Goal: Book appointment/travel/reservation

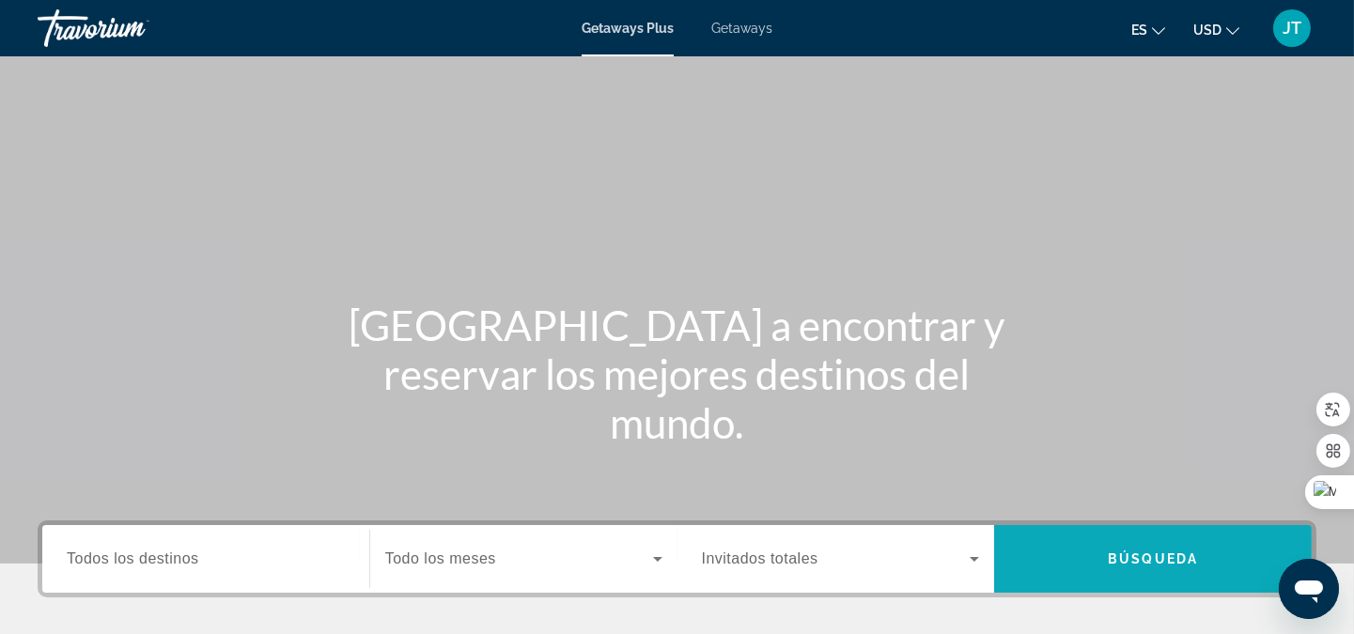
click at [1190, 559] on span "Búsqueda" at bounding box center [1153, 558] width 90 height 15
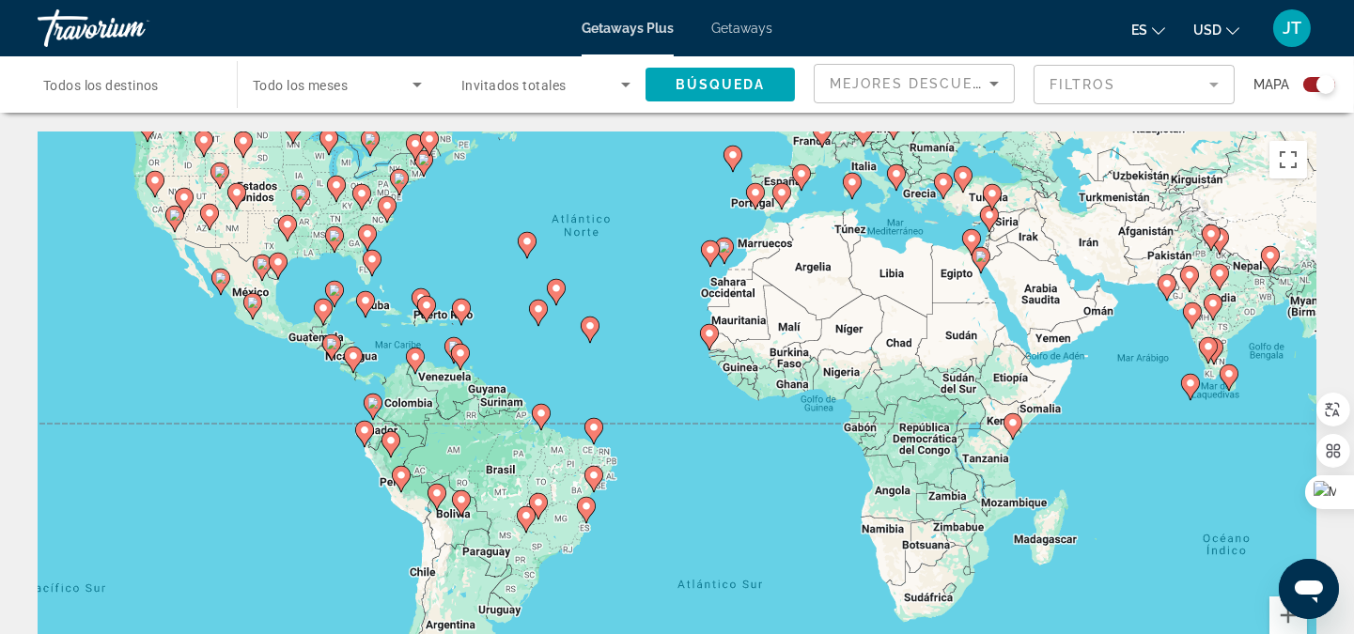
drag, startPoint x: 772, startPoint y: 398, endPoint x: 733, endPoint y: 238, distance: 165.4
click at [733, 238] on gmp-advanced-marker "Main content" at bounding box center [724, 251] width 19 height 28
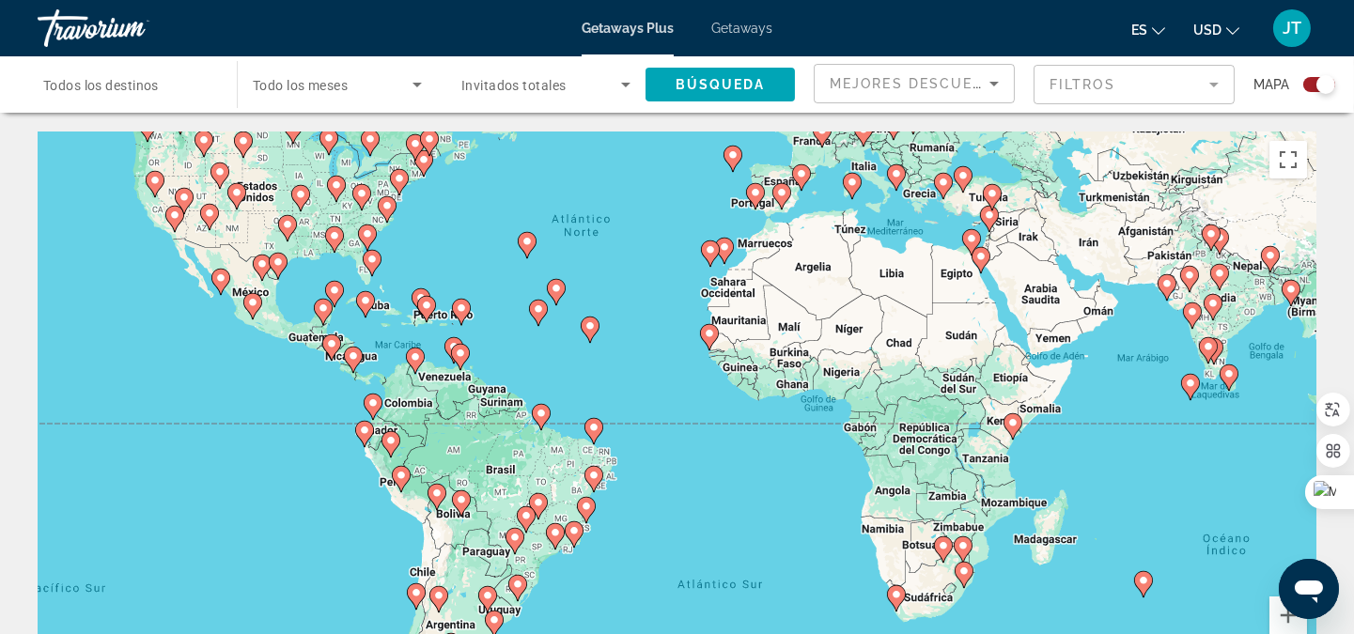
click at [255, 307] on image "Main content" at bounding box center [252, 302] width 11 height 11
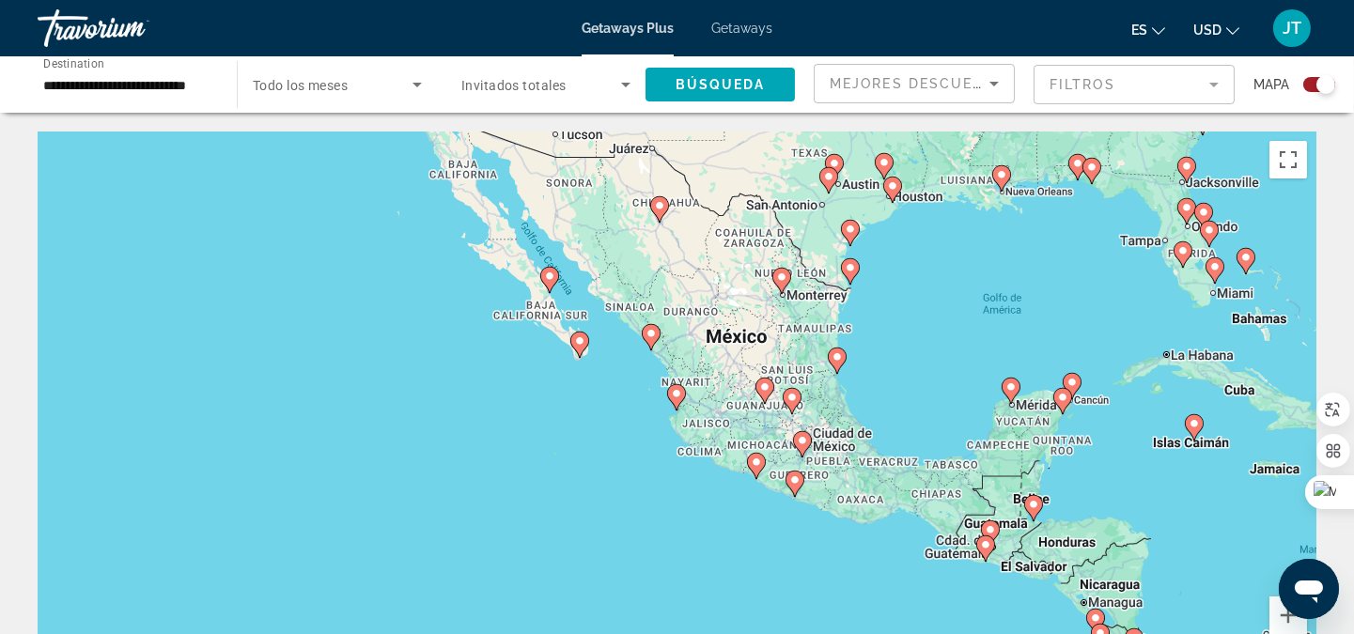
click at [660, 340] on div "Para activar la función de arrastre con el teclado, pulsa Alt + Intro. Cuando h…" at bounding box center [677, 414] width 1279 height 564
click at [650, 338] on image "Main content" at bounding box center [650, 333] width 11 height 11
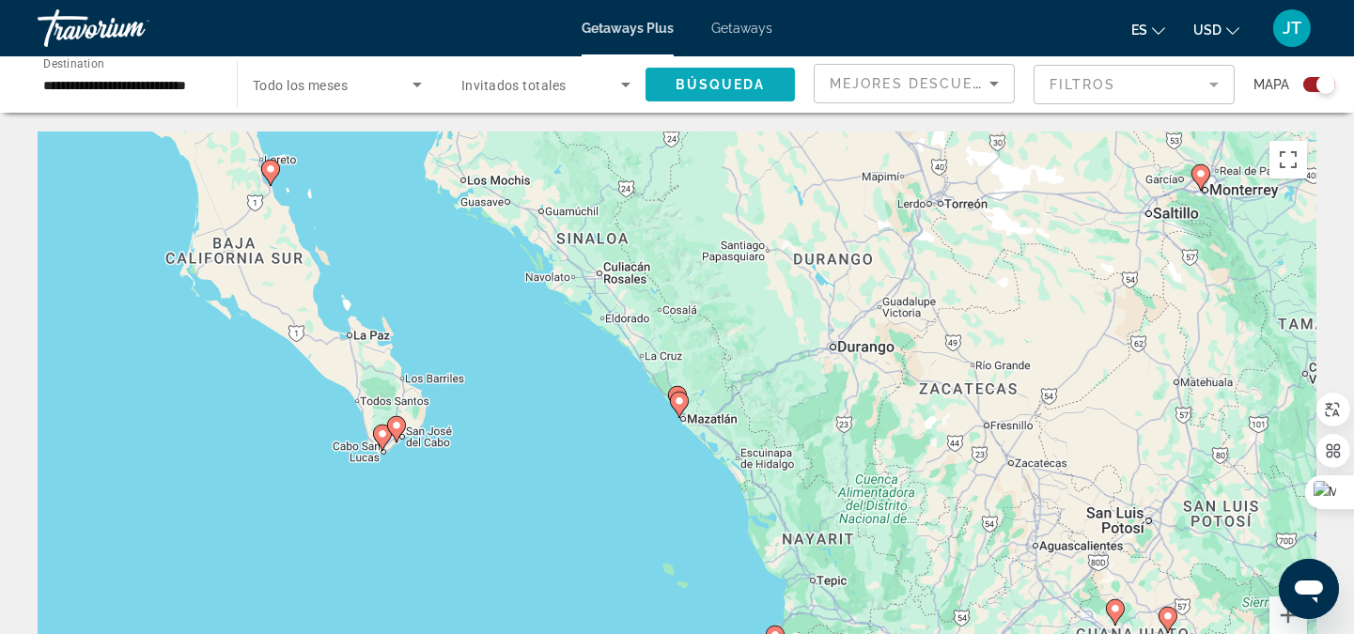
click at [745, 85] on span "Búsqueda" at bounding box center [720, 84] width 90 height 15
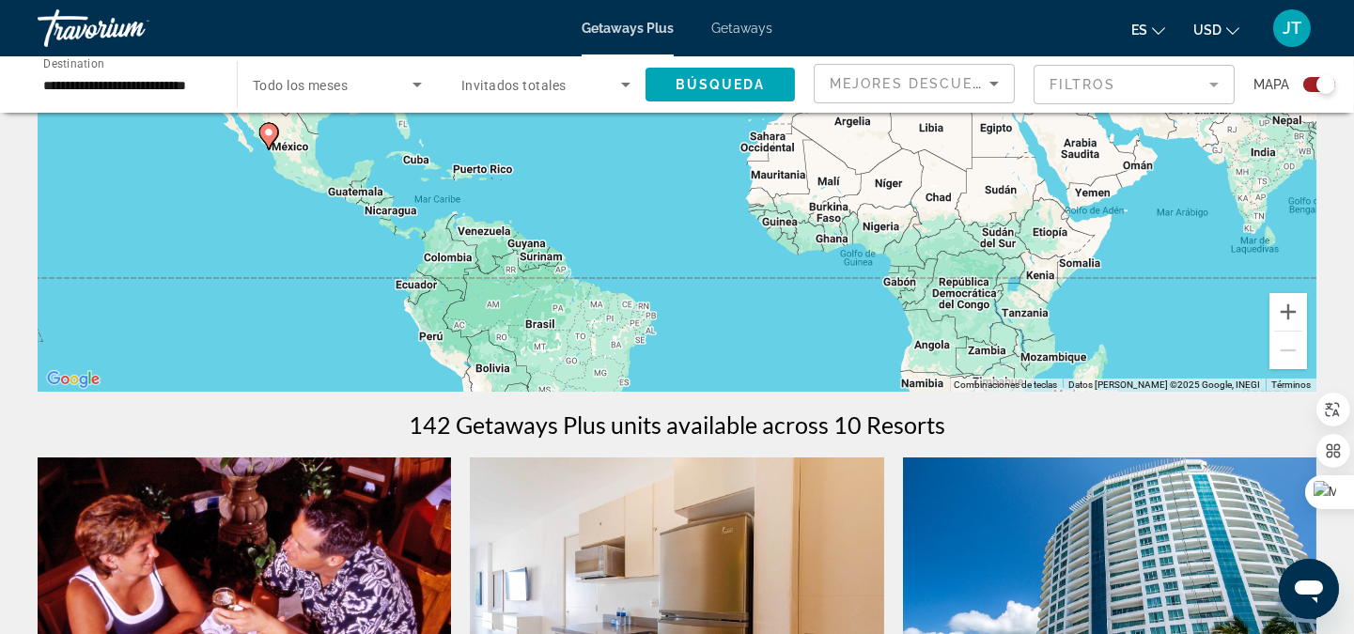
scroll to position [138, 0]
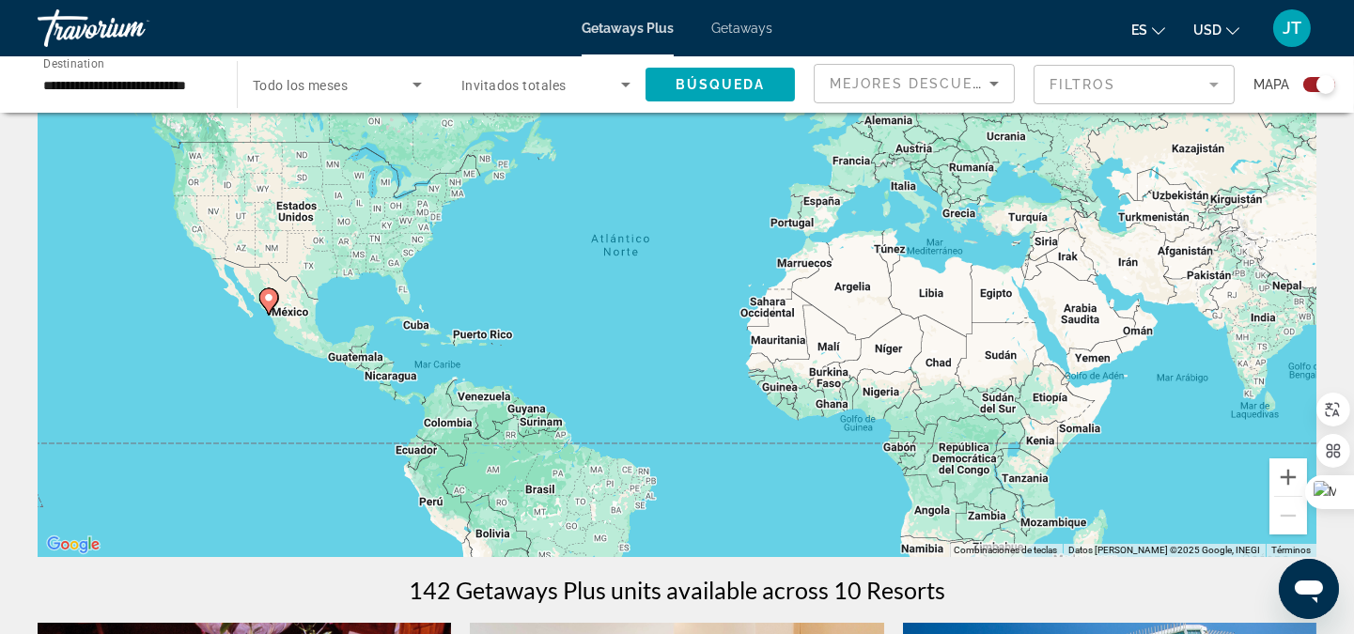
click at [174, 96] on div "**********" at bounding box center [127, 85] width 169 height 54
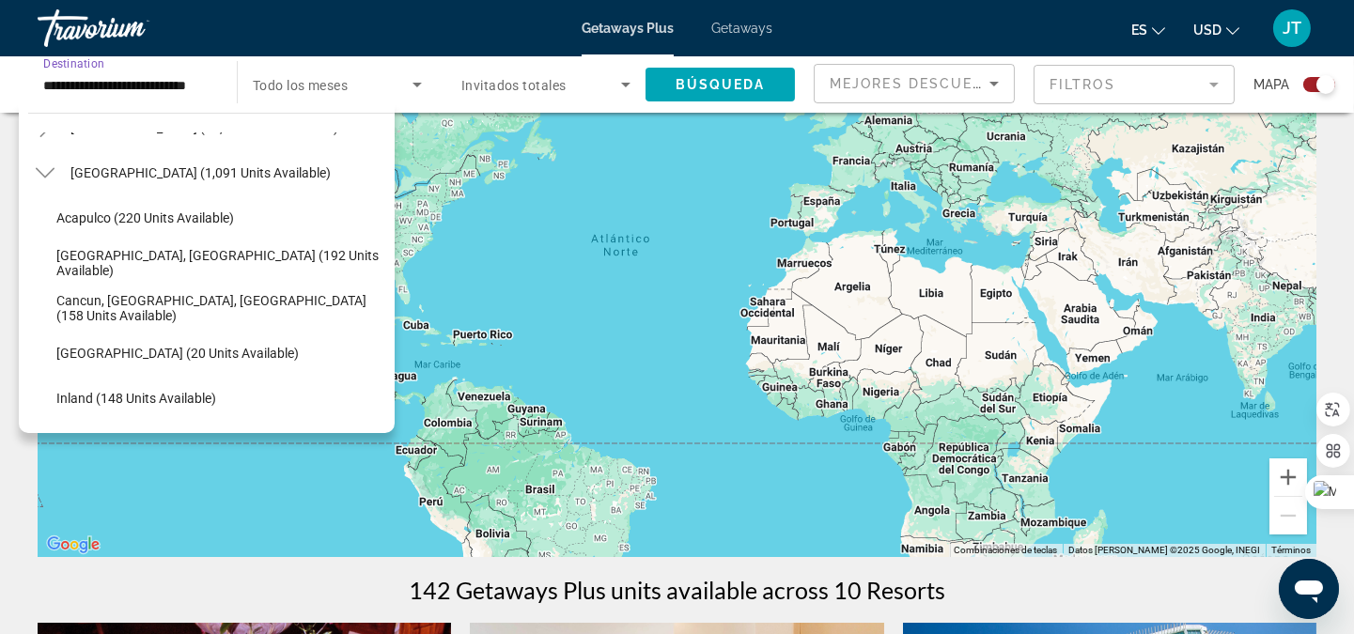
scroll to position [0, 0]
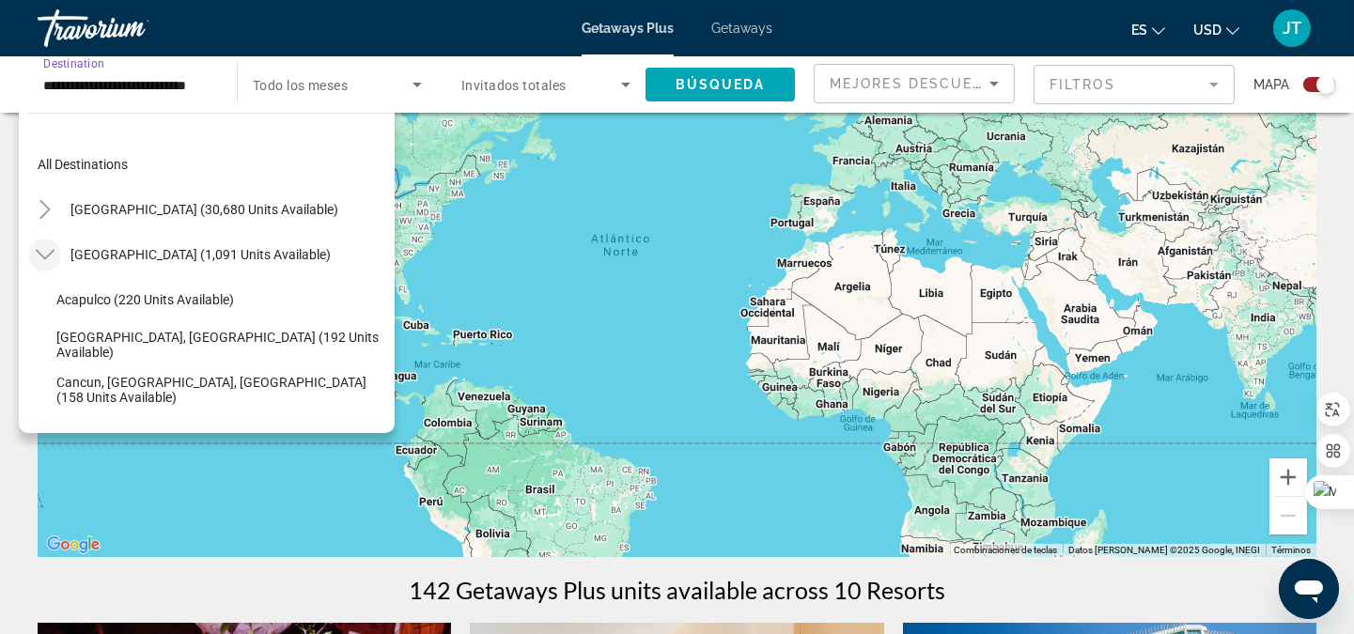
click at [54, 256] on mat-icon "Toggle Mexico (1,091 units available)" at bounding box center [44, 255] width 33 height 33
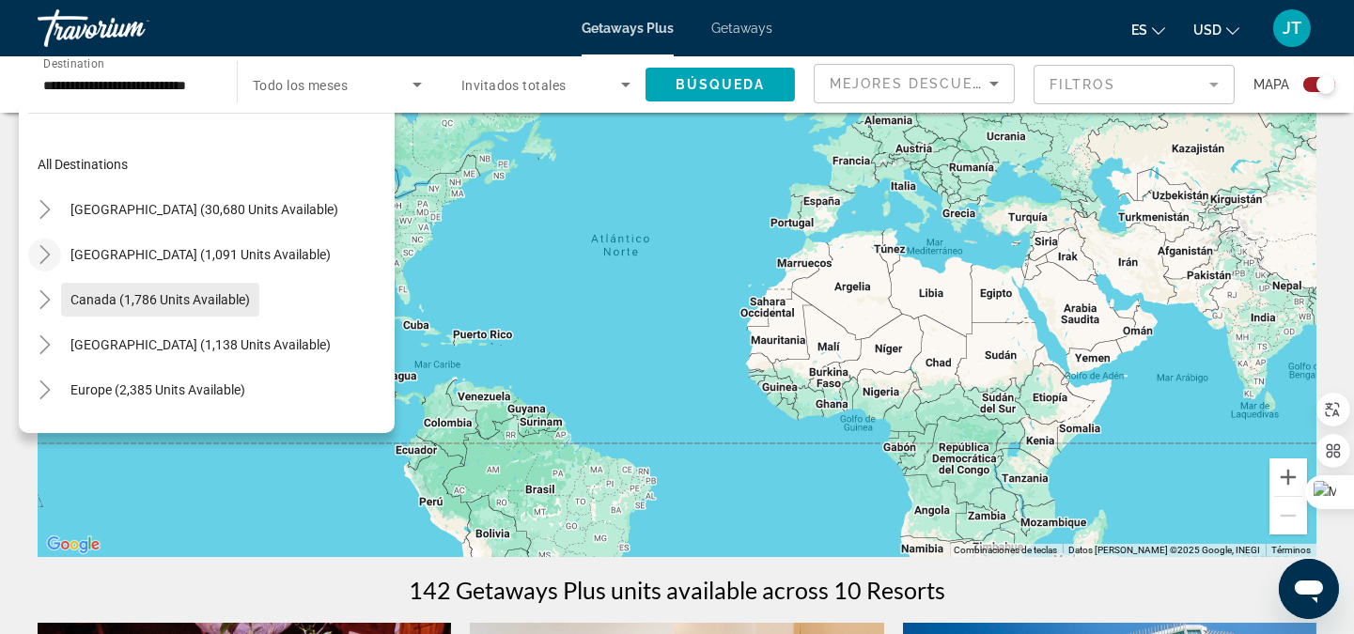
scroll to position [138, 0]
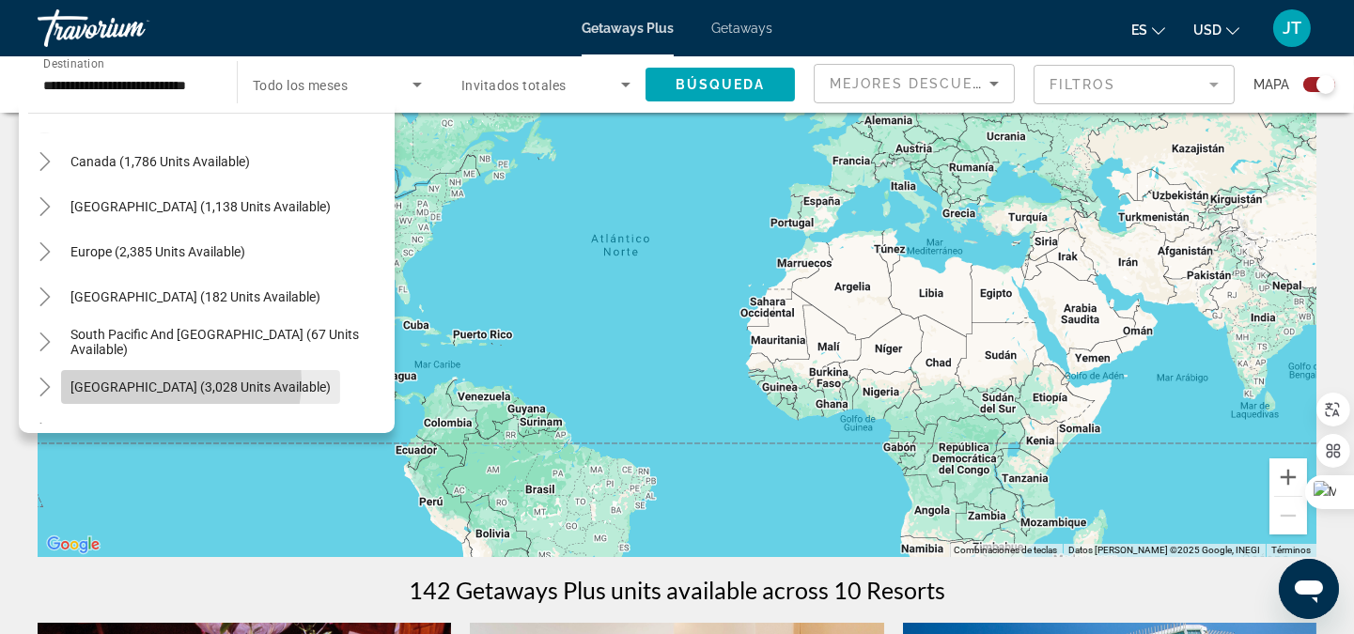
click at [171, 380] on span "[GEOGRAPHIC_DATA] (3,028 units available)" at bounding box center [200, 387] width 260 height 15
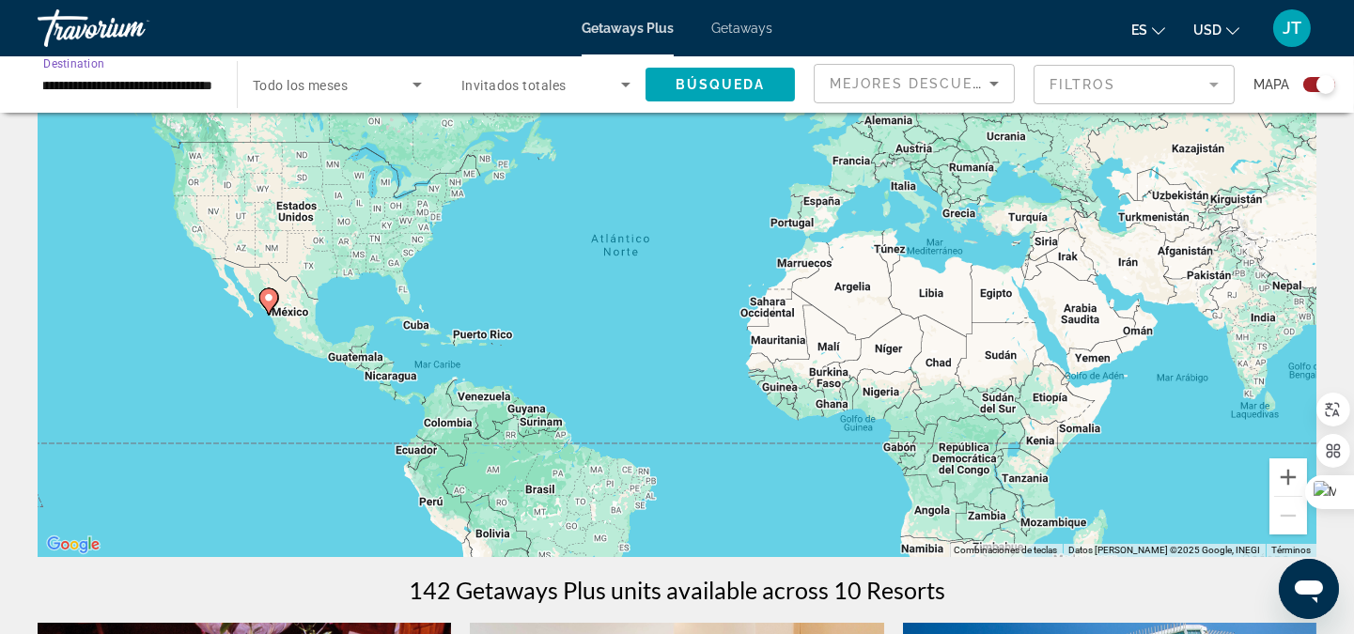
click at [145, 99] on div "**********" at bounding box center [127, 85] width 169 height 54
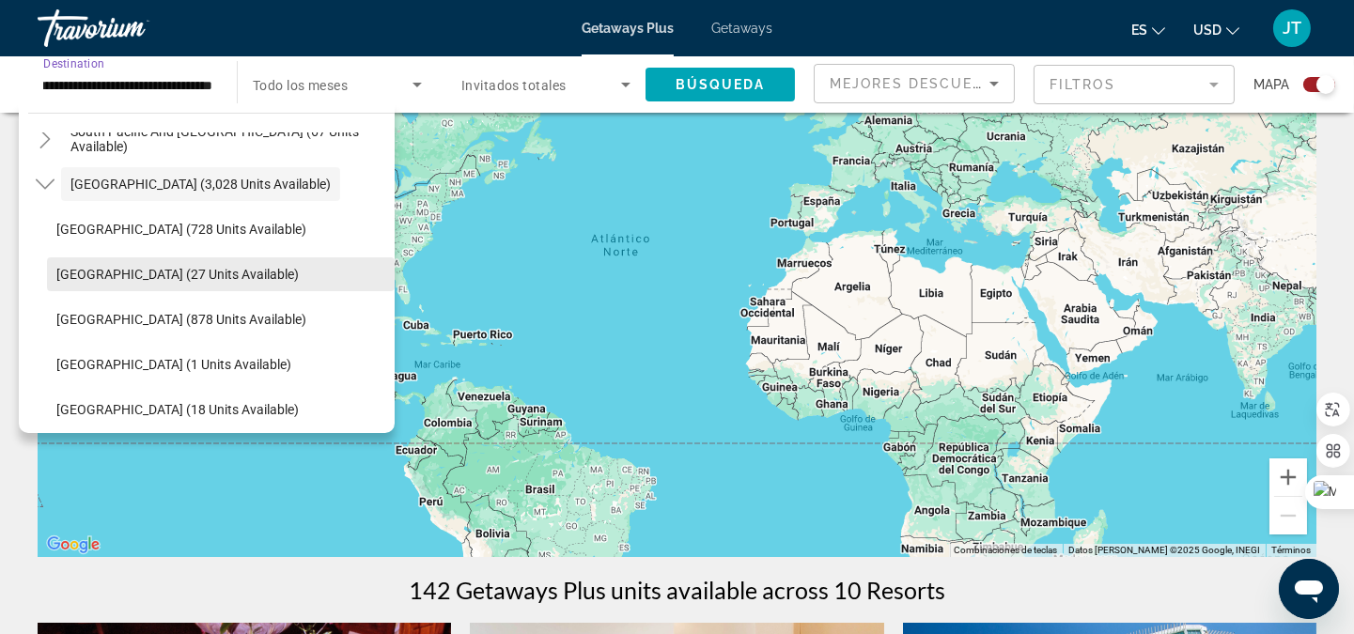
scroll to position [386, 0]
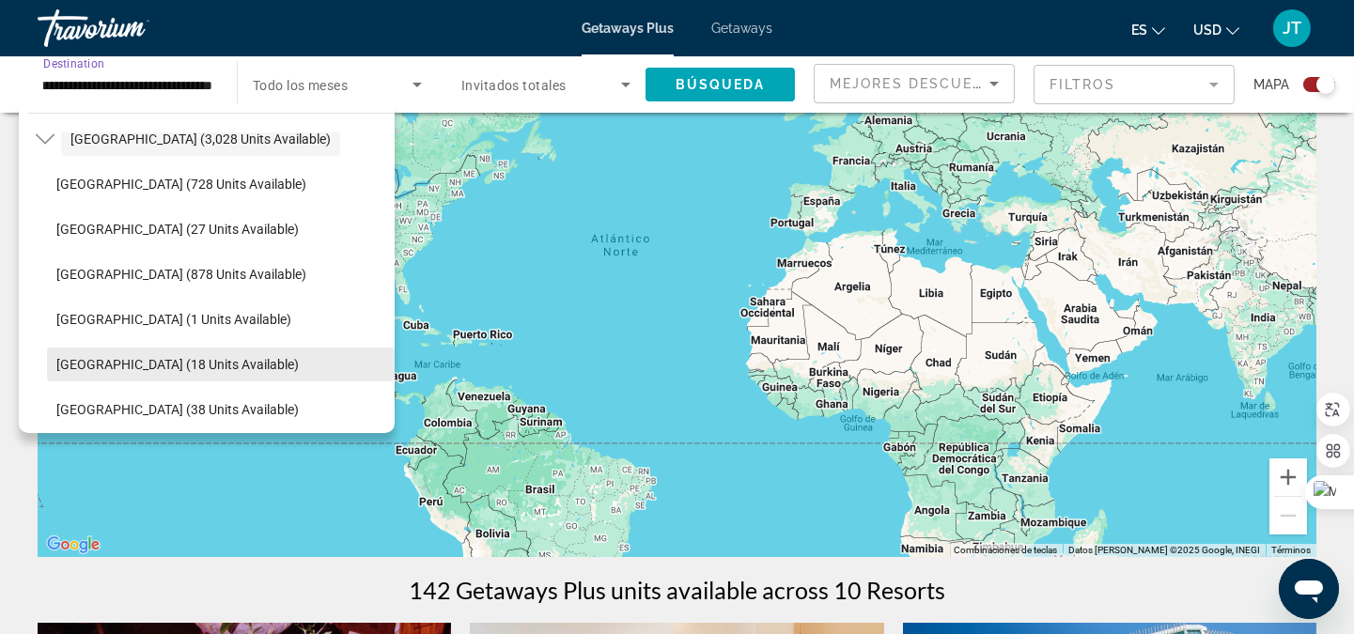
click at [117, 362] on span "[GEOGRAPHIC_DATA] (18 units available)" at bounding box center [177, 364] width 242 height 15
type input "**********"
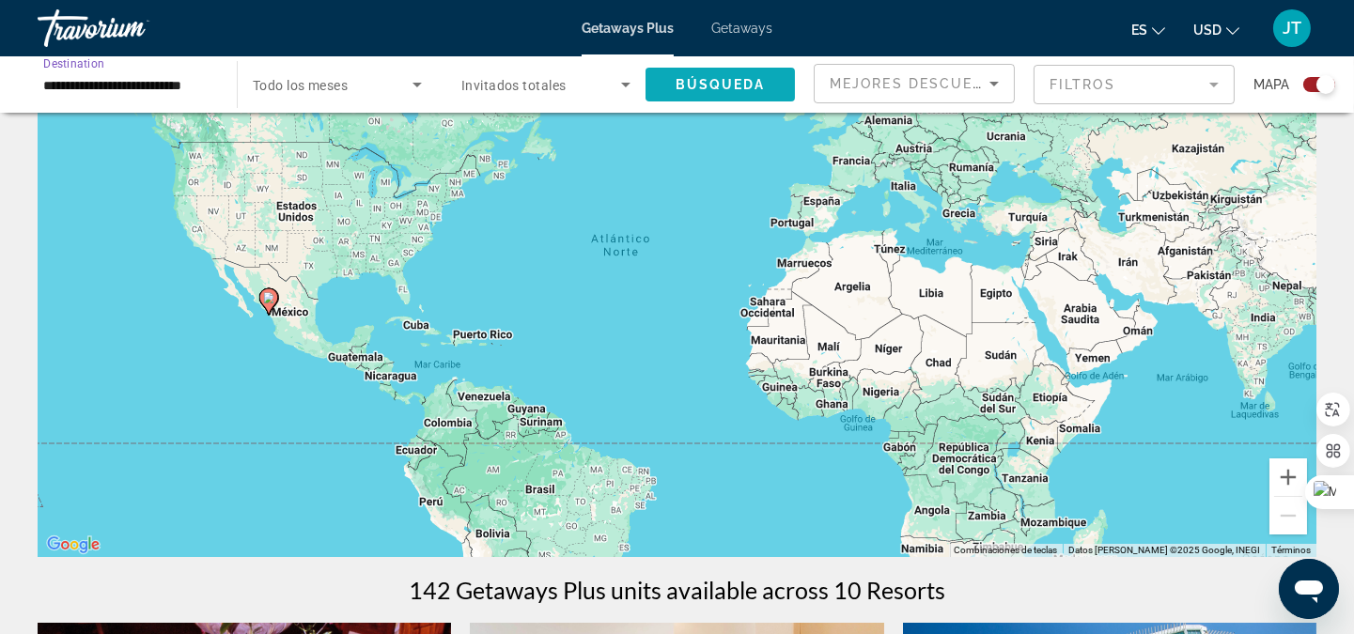
click at [675, 81] on span "Búsqueda" at bounding box center [720, 84] width 90 height 15
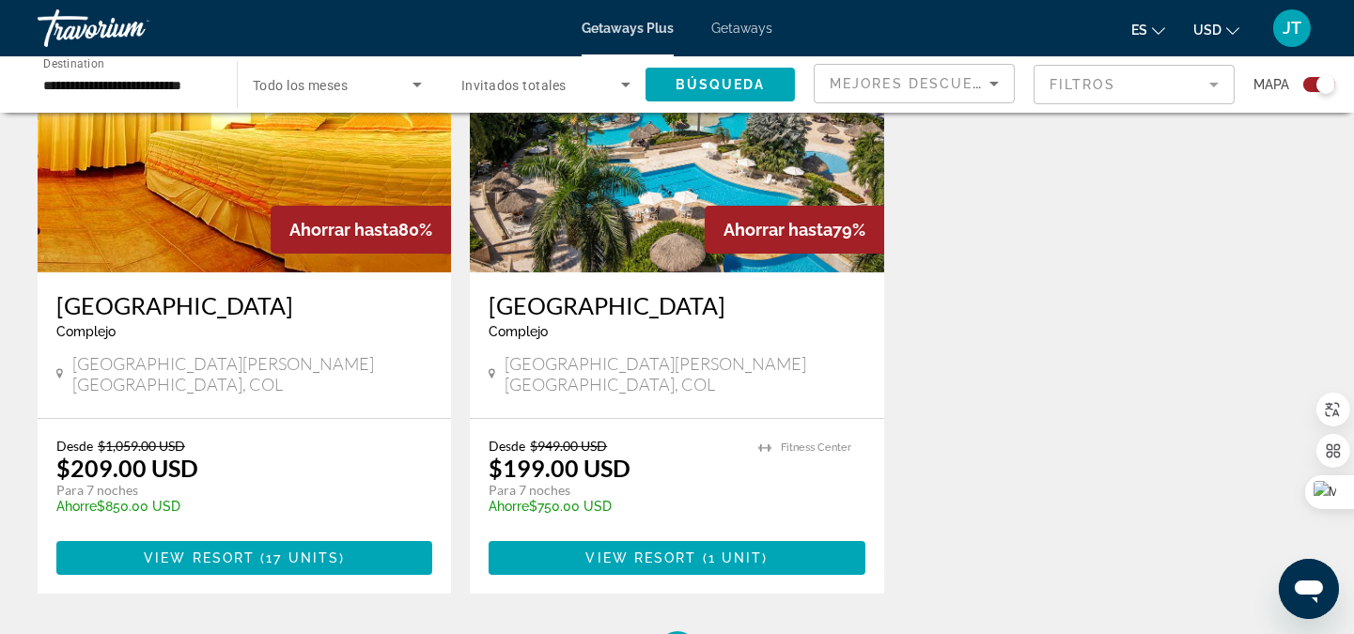
scroll to position [834, 0]
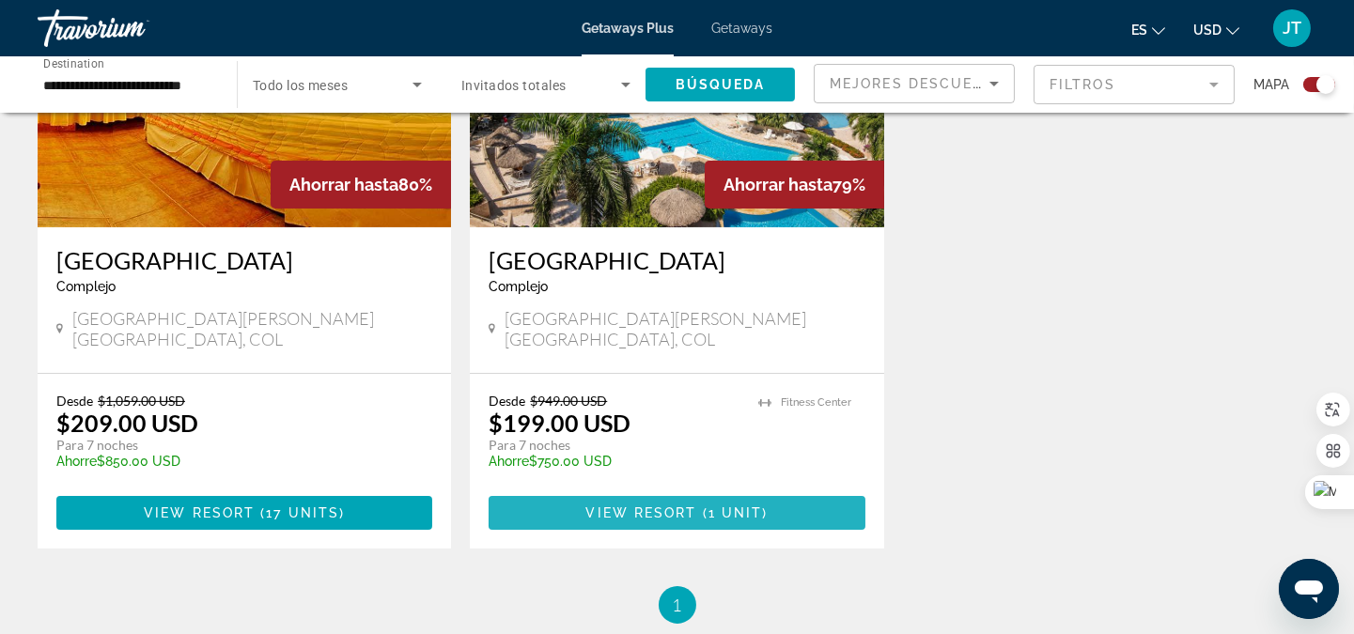
click at [742, 505] on span "1 unit" at bounding box center [735, 512] width 54 height 15
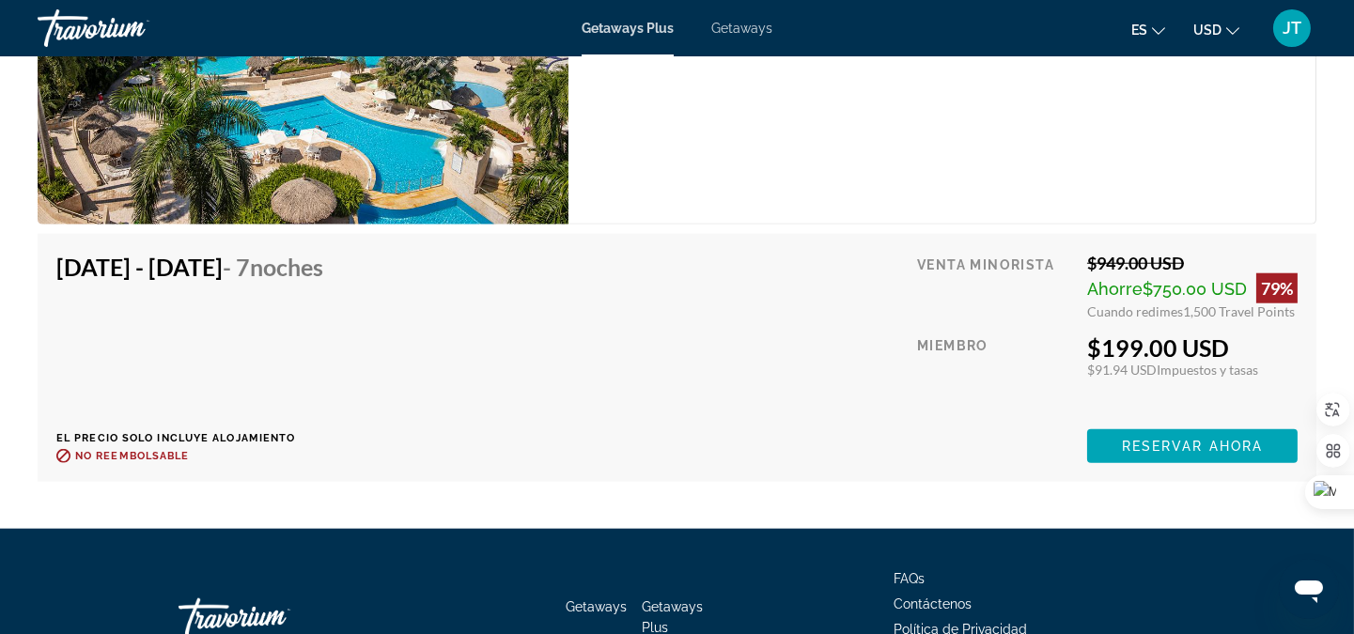
scroll to position [3310, 0]
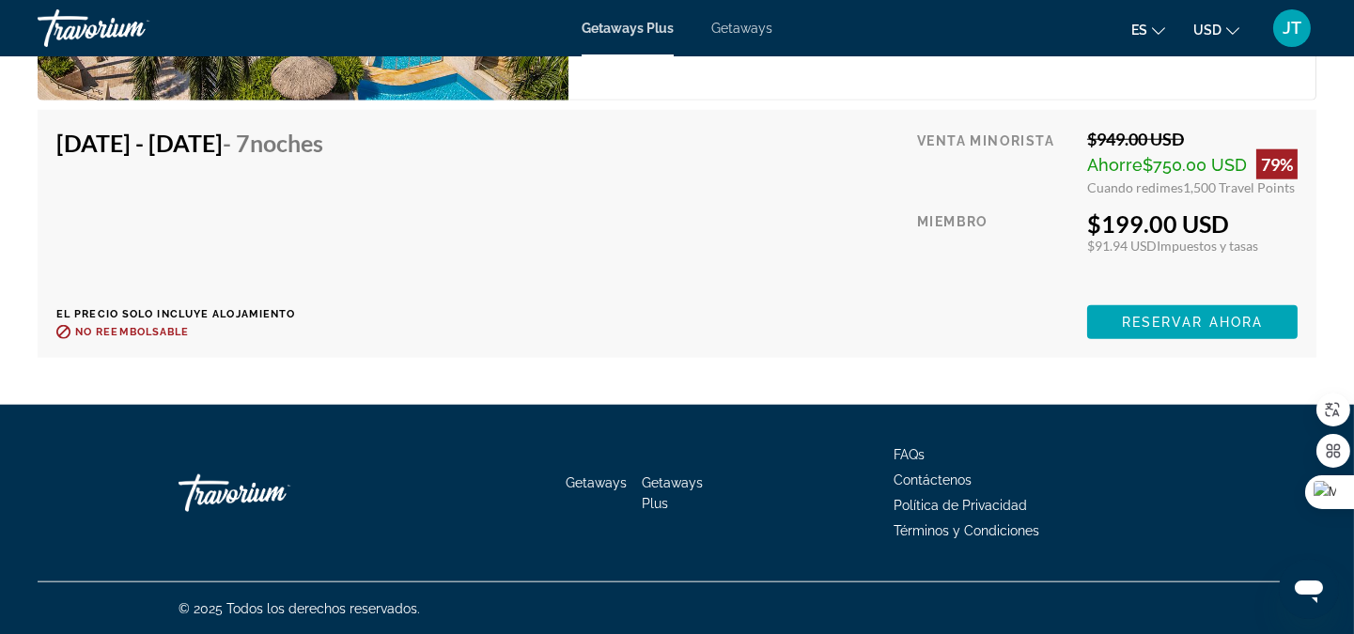
click at [1212, 330] on span "Main content" at bounding box center [1192, 322] width 210 height 45
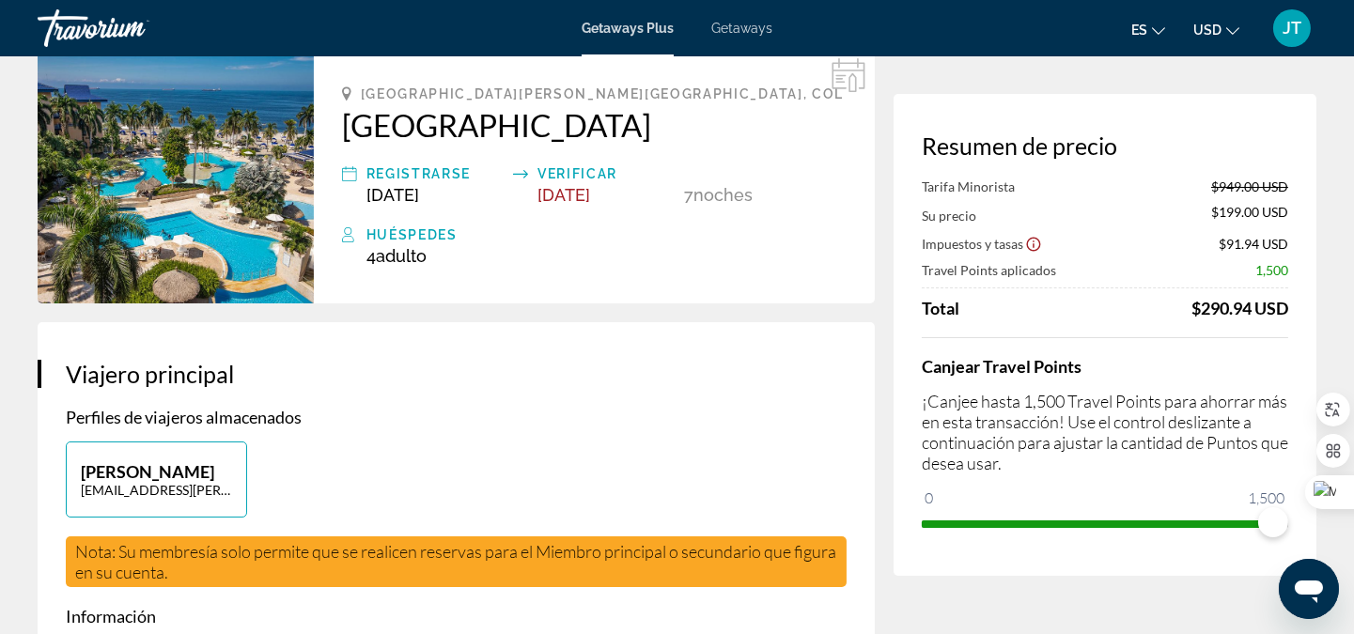
scroll to position [138, 0]
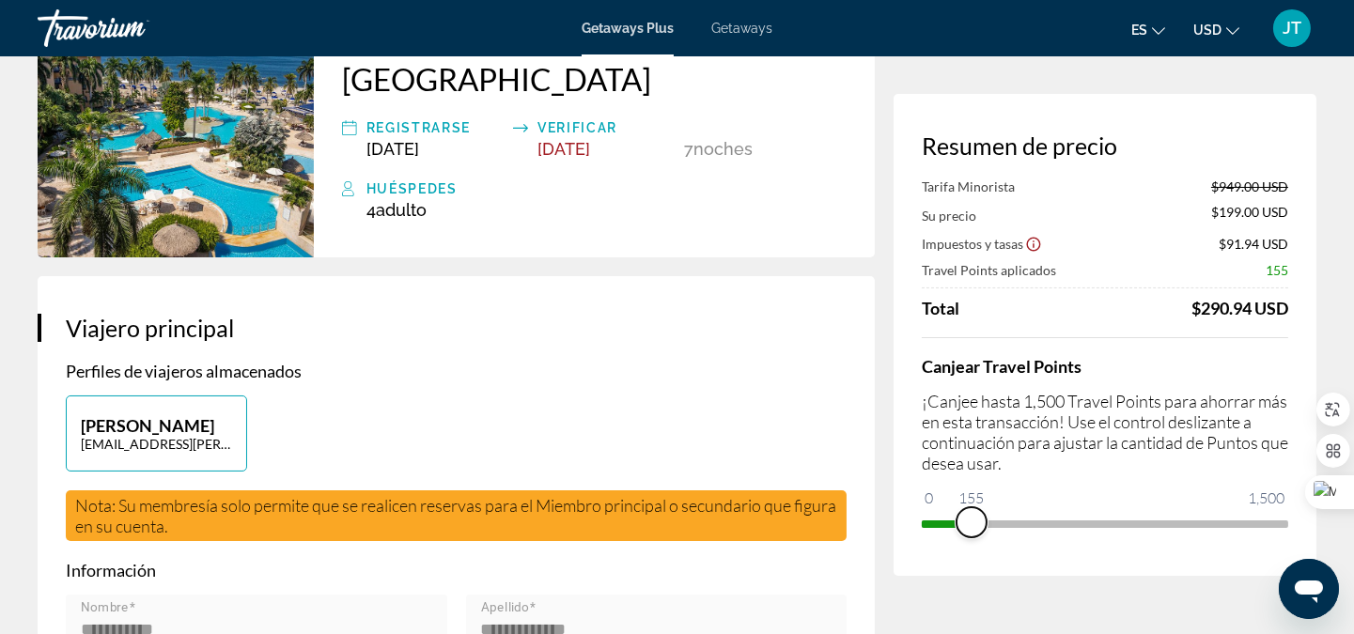
drag, startPoint x: 1268, startPoint y: 527, endPoint x: 971, endPoint y: 515, distance: 297.1
click at [971, 515] on span "ngx-slider" at bounding box center [971, 522] width 30 height 30
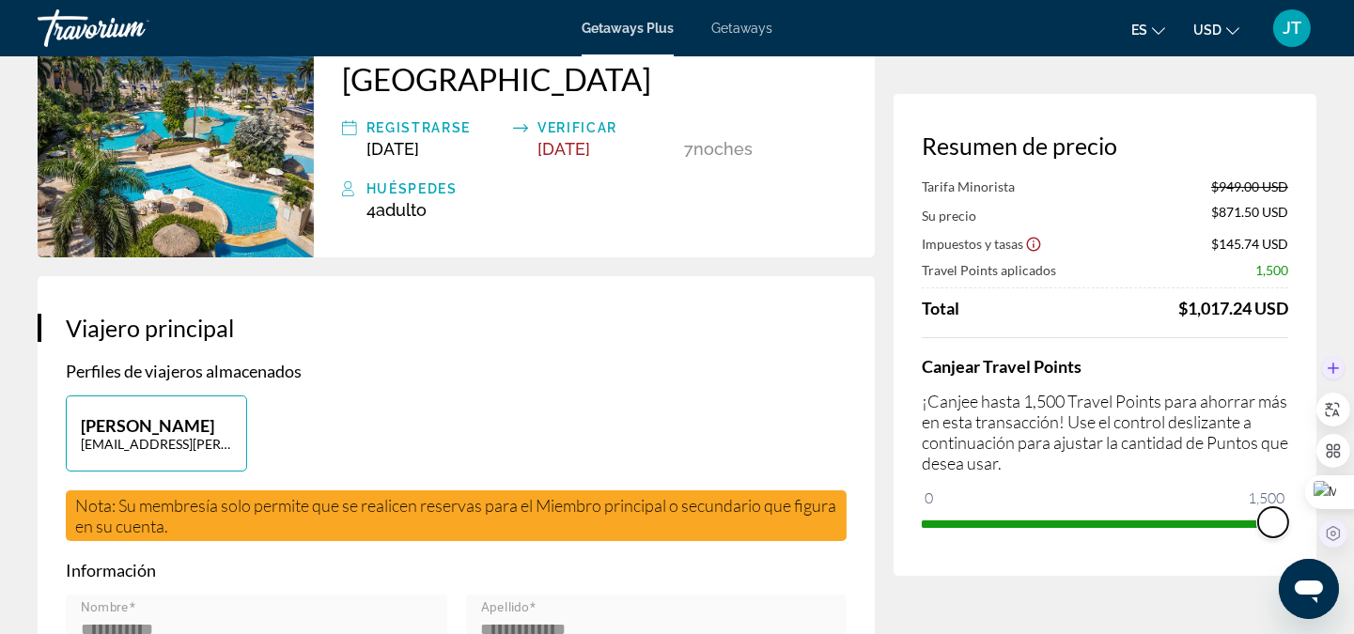
drag, startPoint x: 969, startPoint y: 527, endPoint x: 1335, endPoint y: 523, distance: 365.5
click at [1335, 496] on body "Saltar al contenido principal Getaways Plus Getaways es English Español Françai…" at bounding box center [677, 179] width 1354 height 634
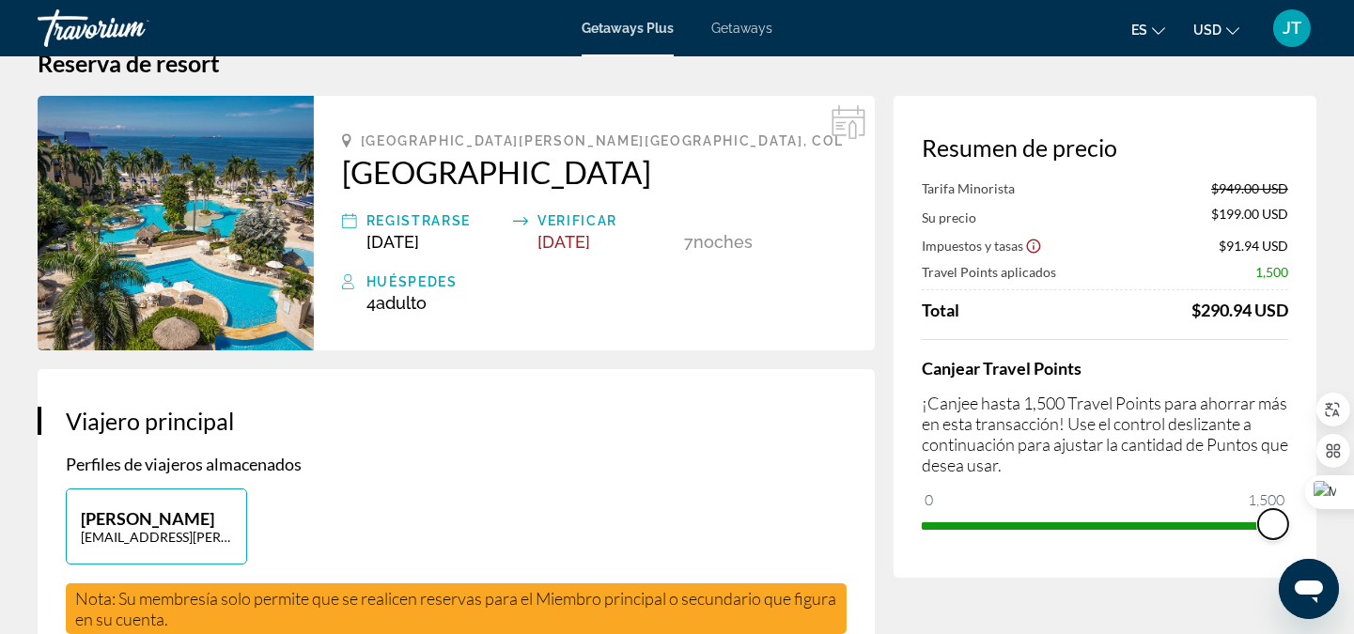
scroll to position [0, 0]
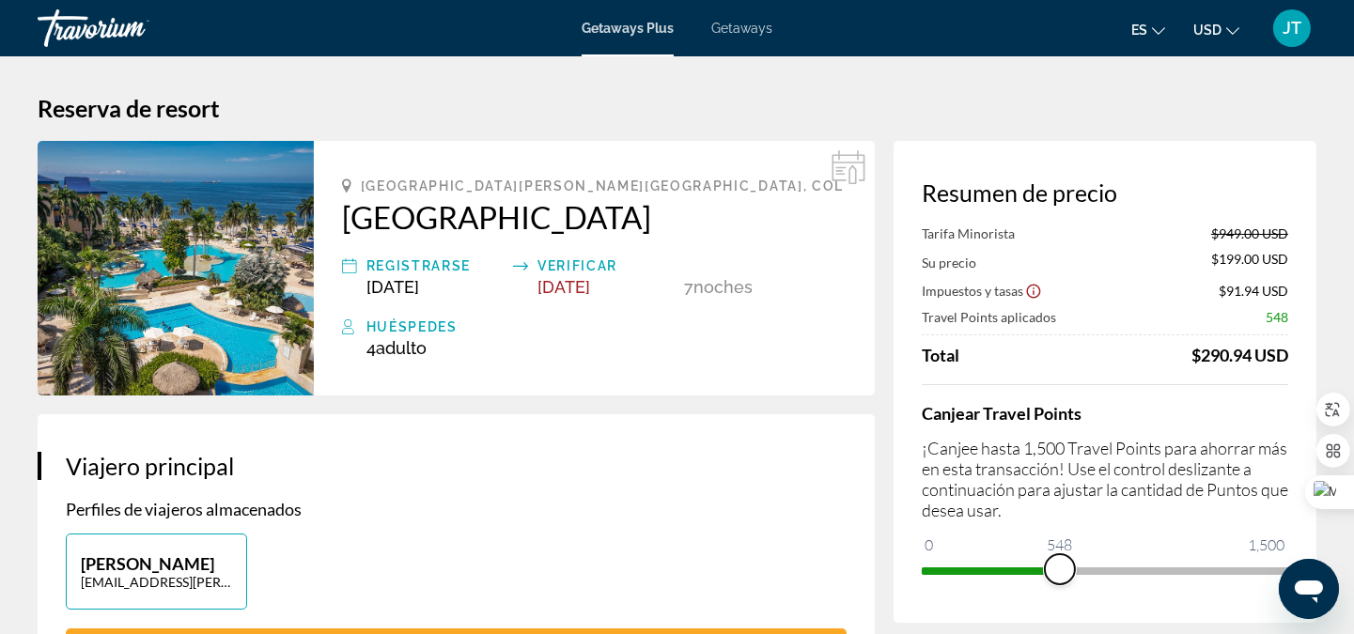
drag, startPoint x: 1272, startPoint y: 559, endPoint x: 1060, endPoint y: 541, distance: 213.1
click at [1060, 567] on ngx-slider "0 1,500 548" at bounding box center [1105, 569] width 366 height 4
click at [728, 26] on span "Getaways" at bounding box center [741, 28] width 61 height 15
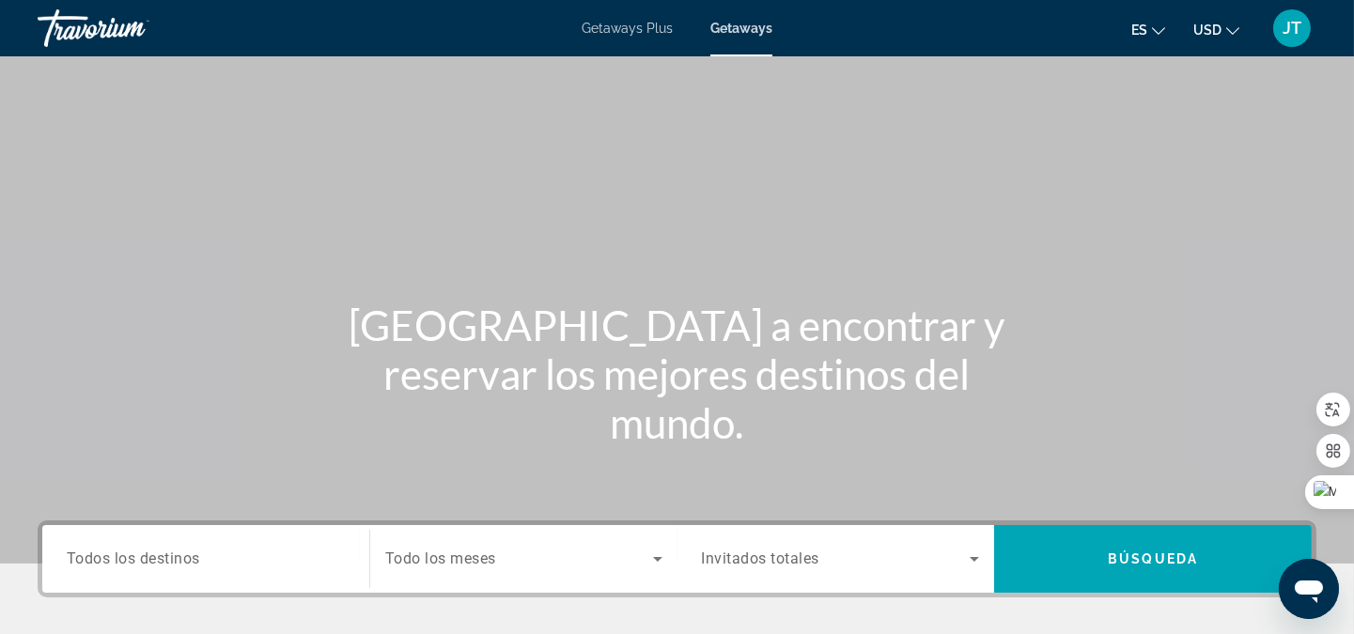
scroll to position [138, 0]
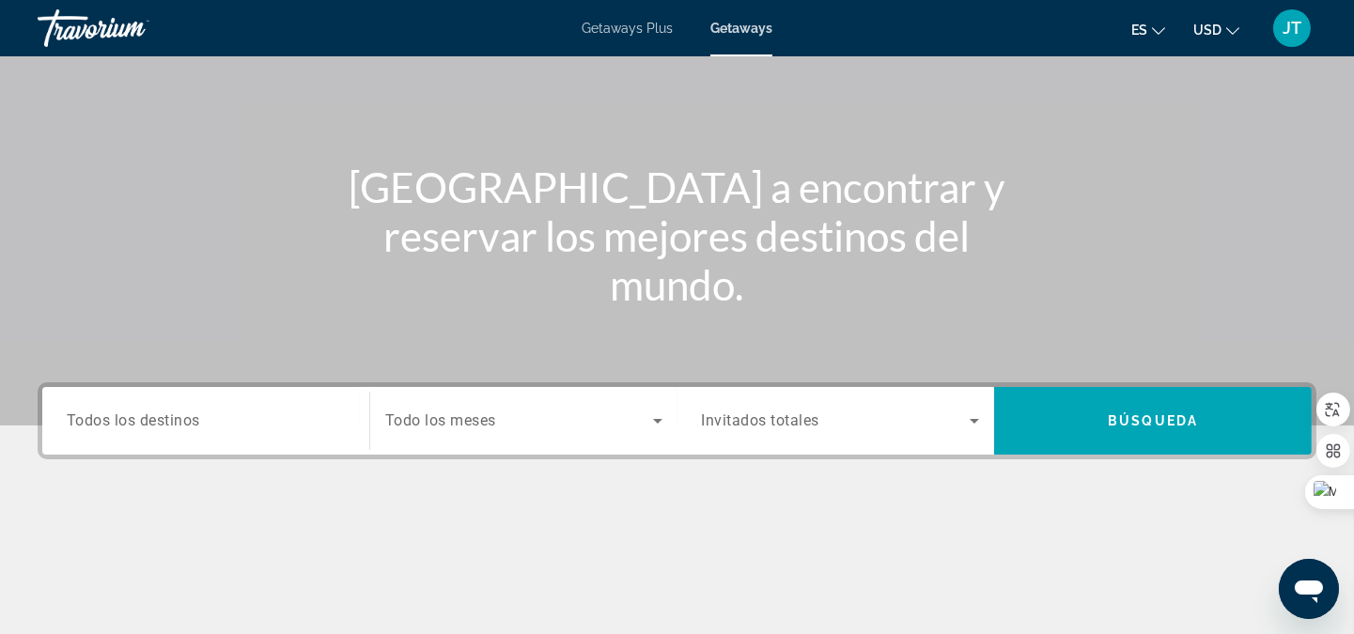
click at [147, 438] on div "Search widget" at bounding box center [206, 422] width 278 height 54
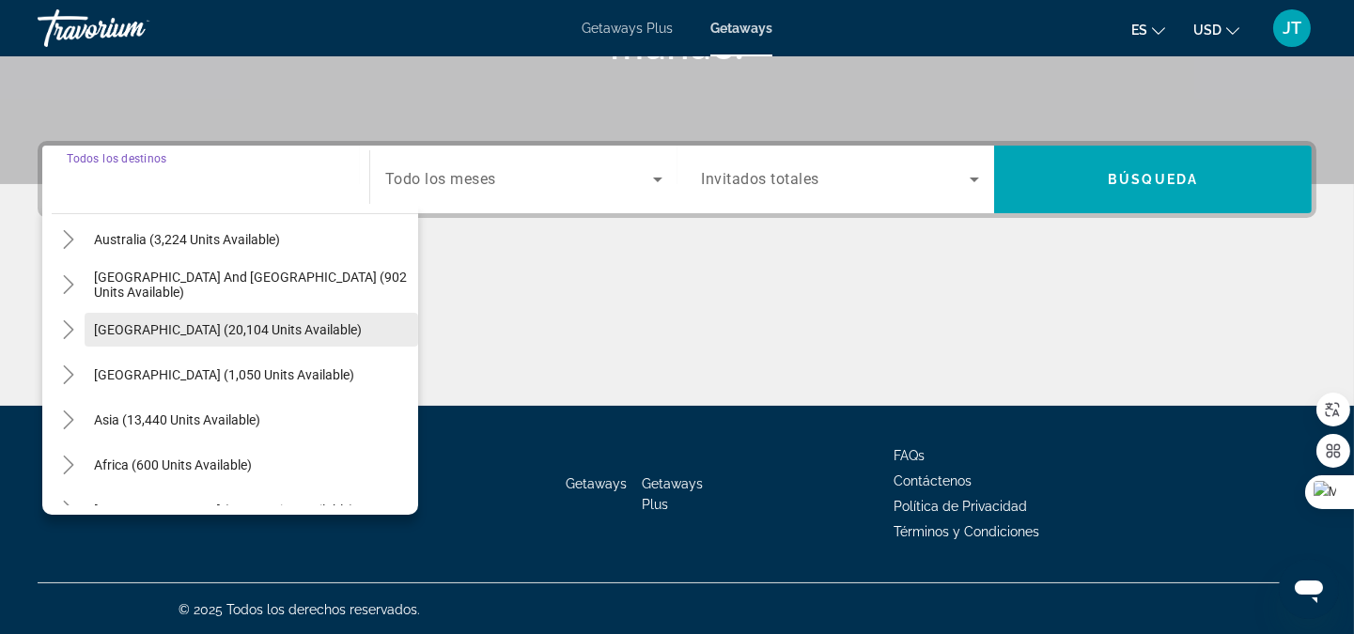
scroll to position [278, 0]
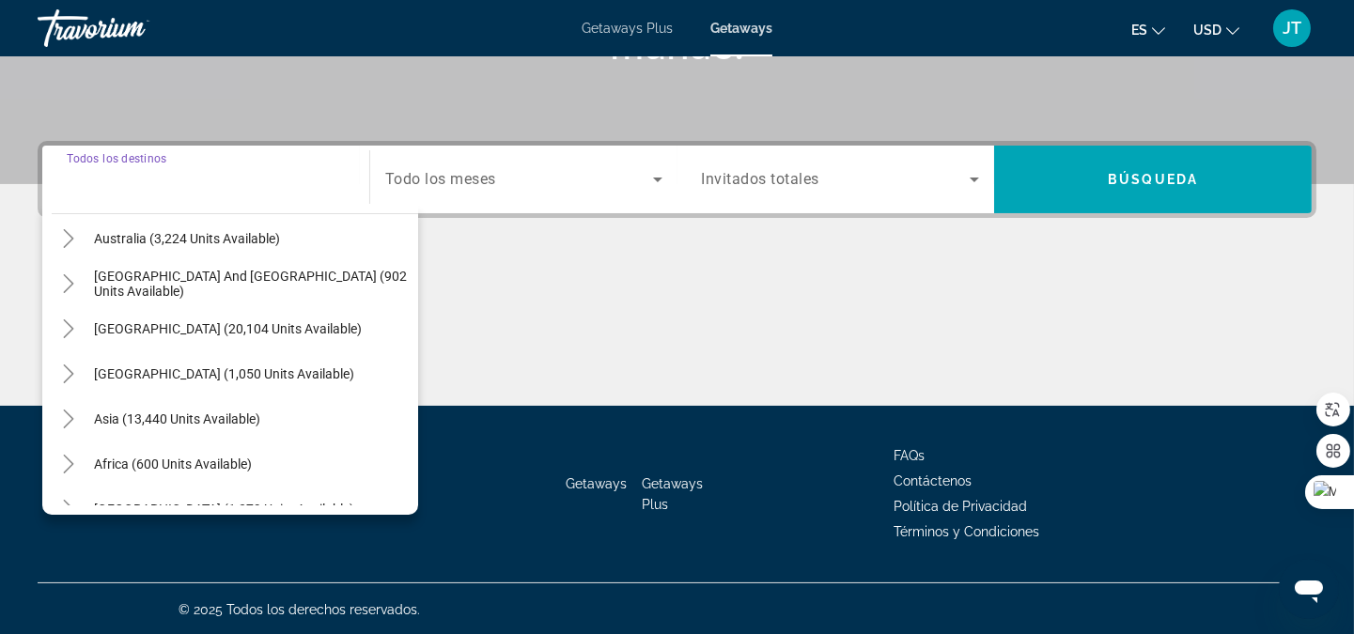
click at [185, 322] on span "[GEOGRAPHIC_DATA] (20,104 units available)" at bounding box center [228, 328] width 268 height 15
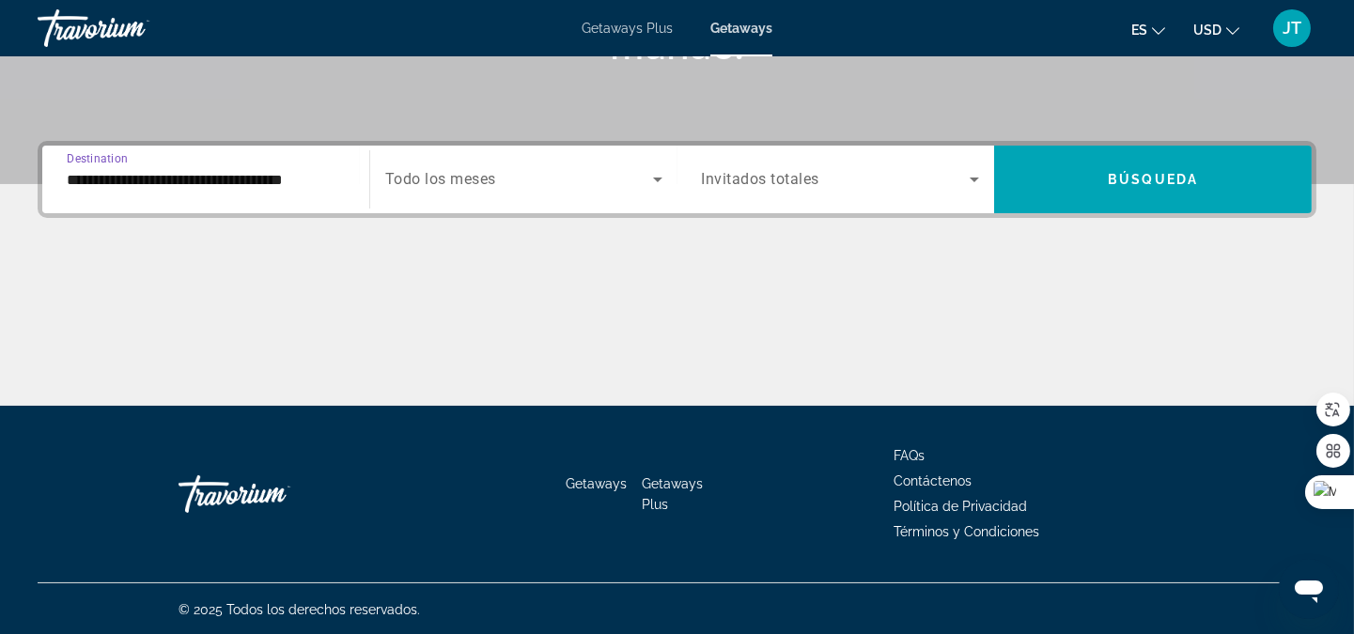
click at [156, 172] on input "**********" at bounding box center [206, 180] width 278 height 23
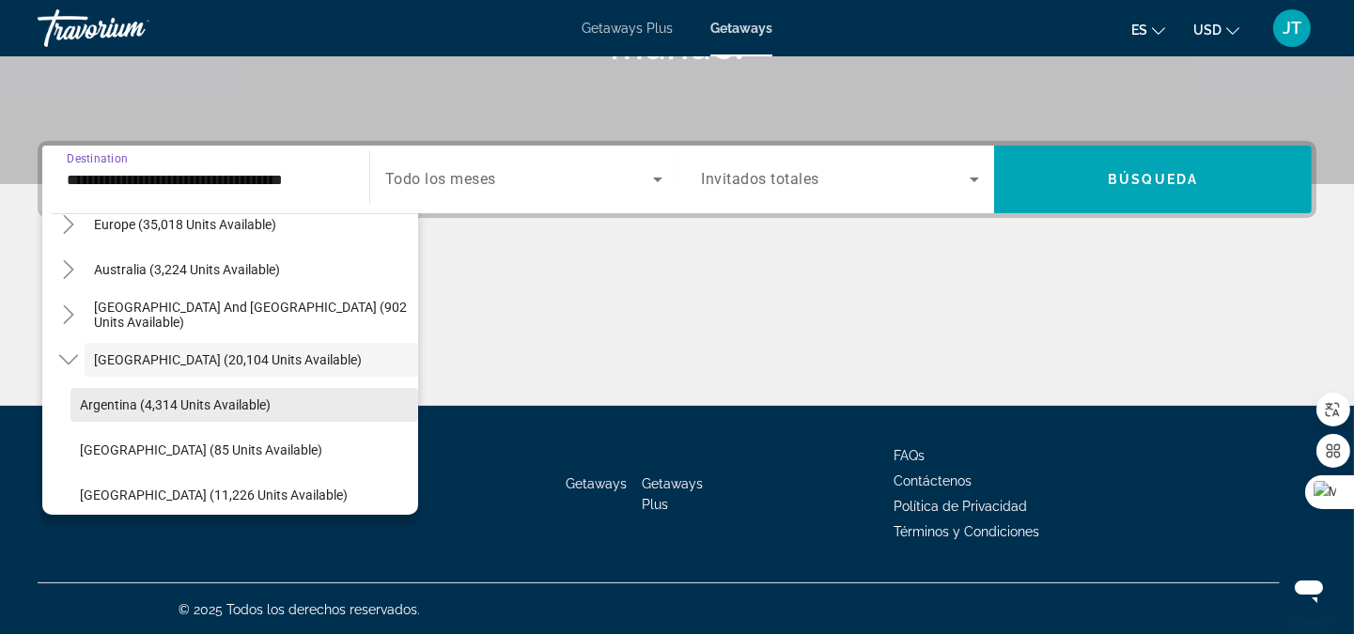
scroll to position [386, 0]
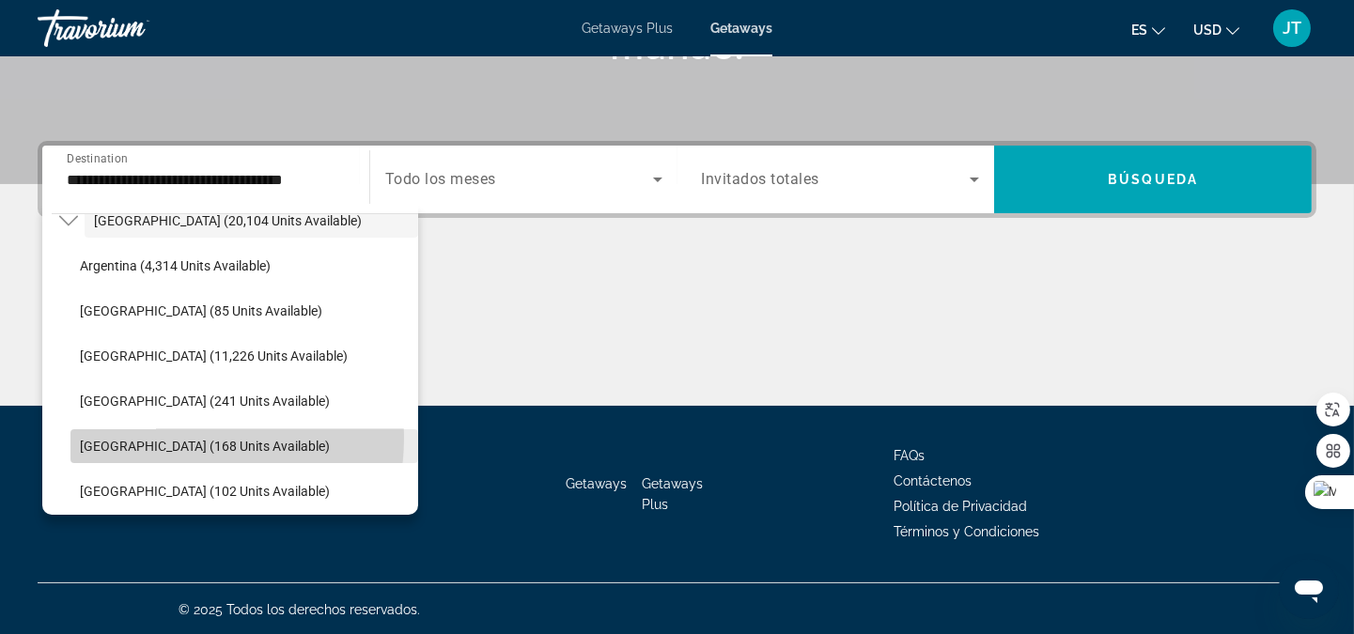
click at [160, 439] on span "[GEOGRAPHIC_DATA] (168 units available)" at bounding box center [205, 446] width 250 height 15
type input "**********"
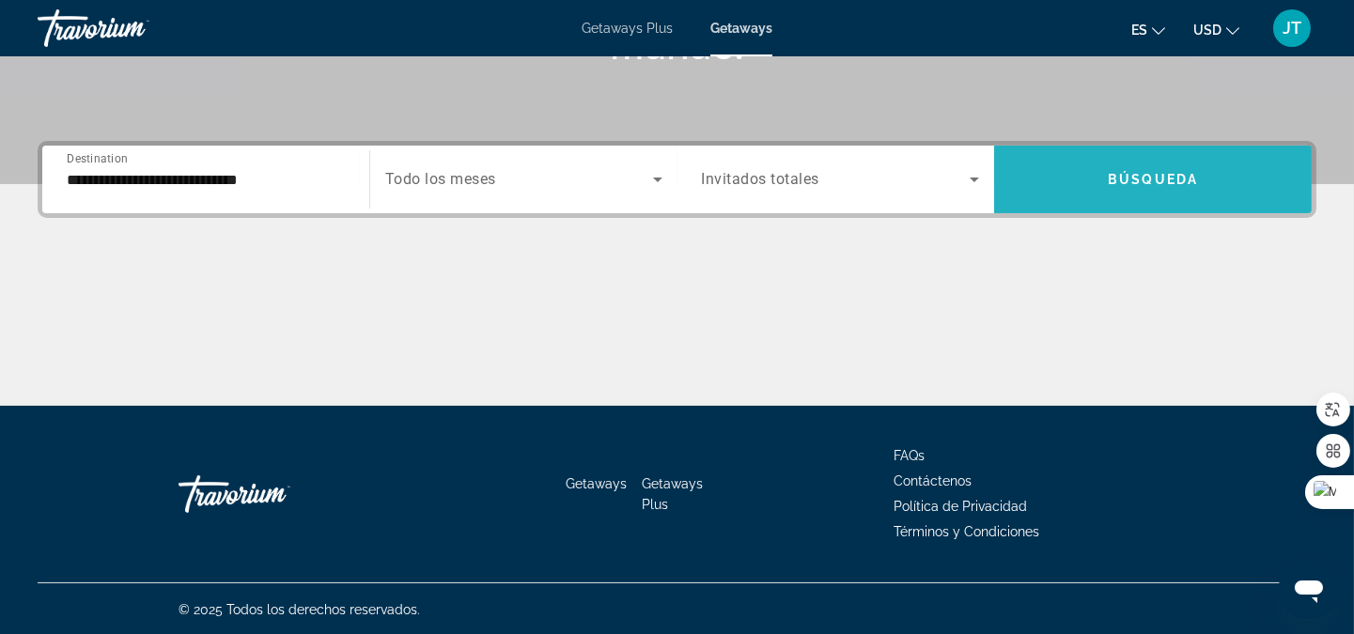
click at [1072, 182] on span "Search widget" at bounding box center [1153, 179] width 318 height 45
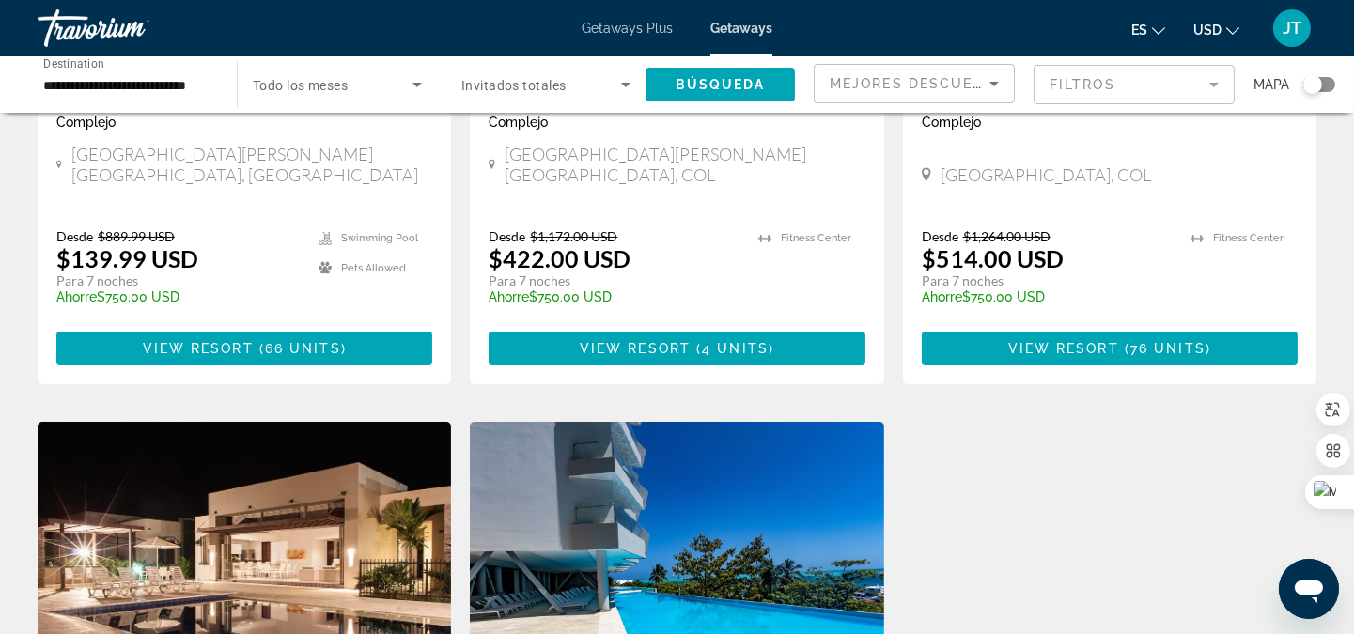
scroll to position [417, 0]
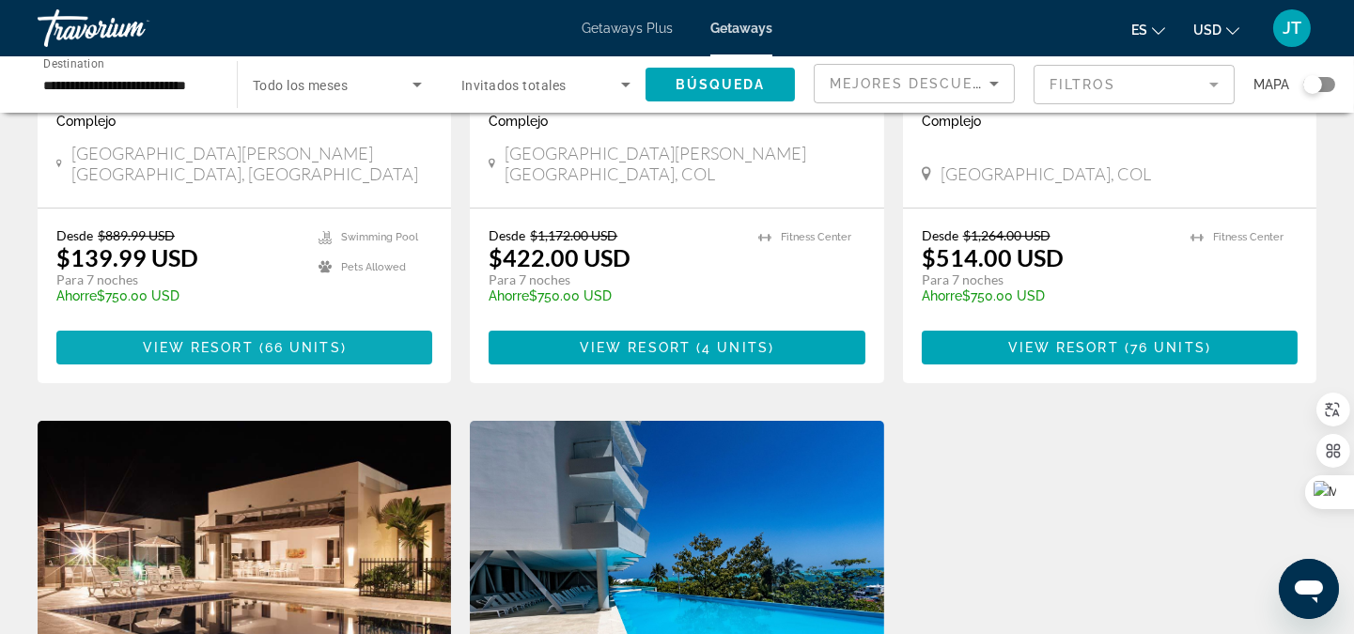
click at [274, 340] on span "Main content" at bounding box center [244, 347] width 376 height 45
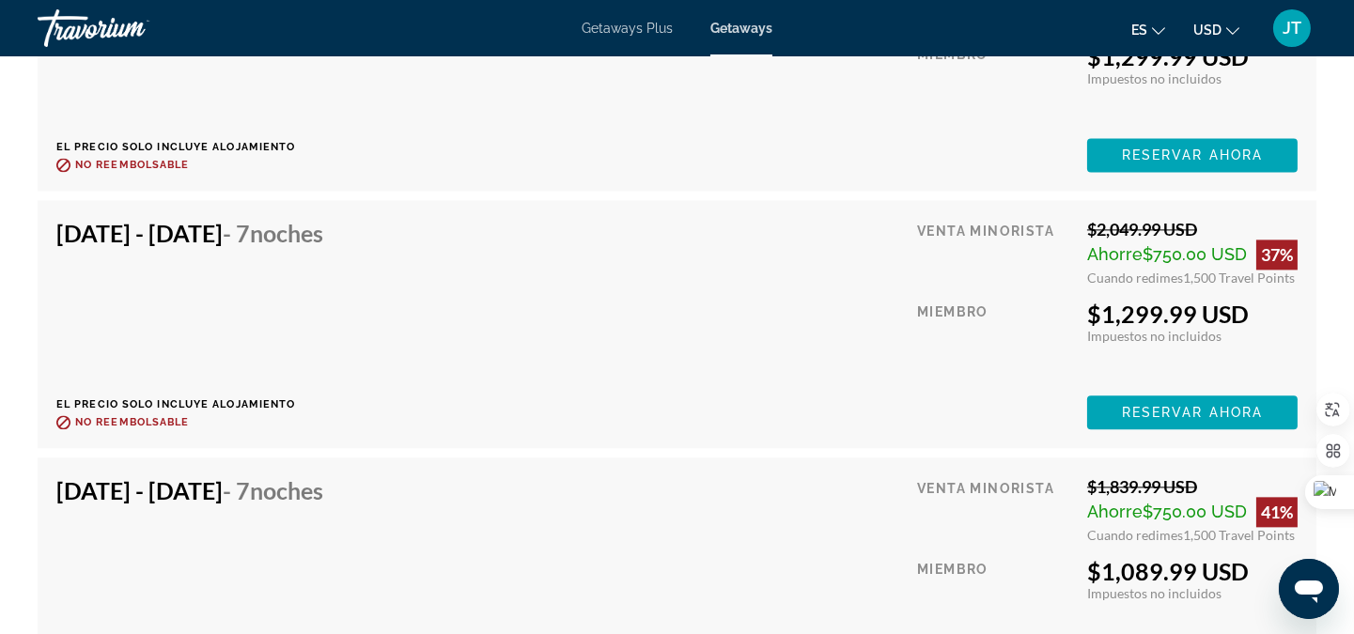
scroll to position [7401, 0]
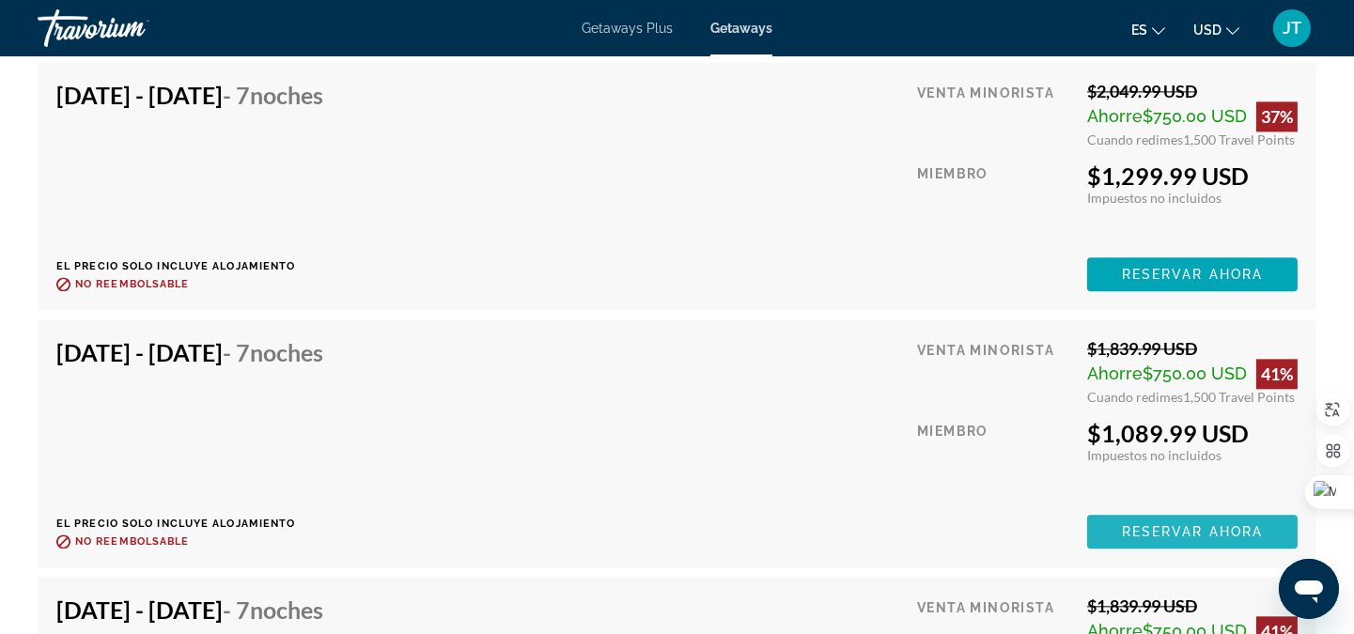
click at [1201, 531] on span "Reservar ahora" at bounding box center [1192, 531] width 141 height 15
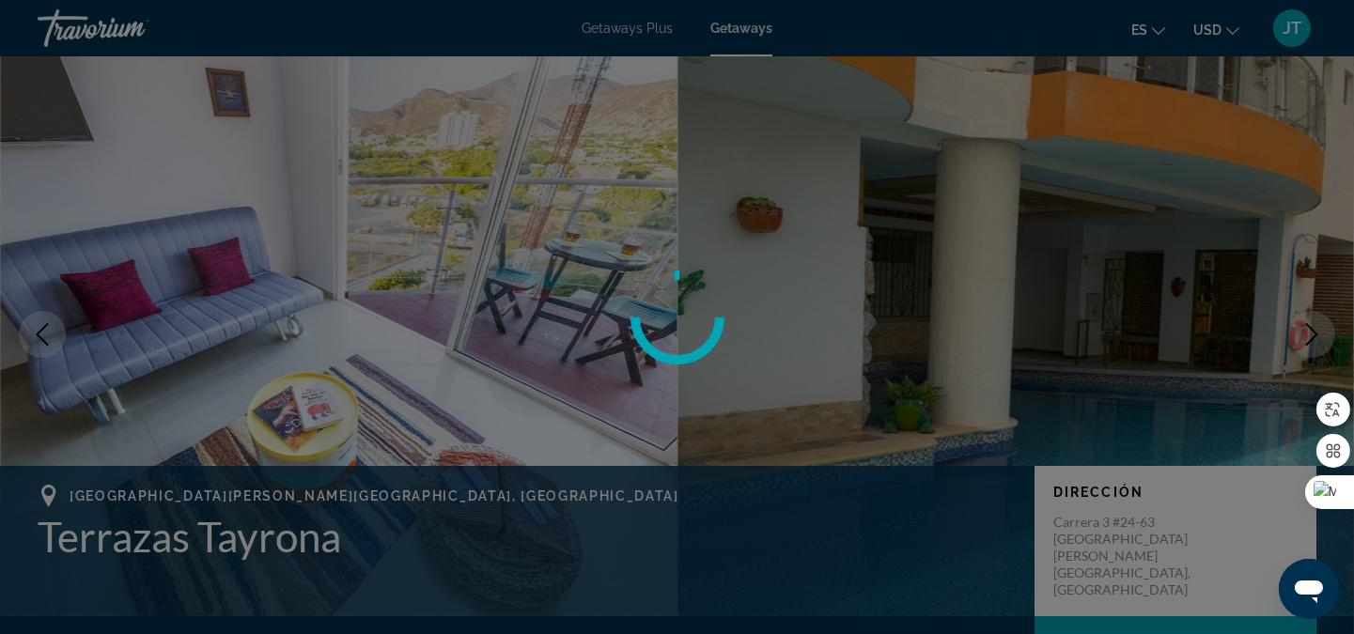
scroll to position [0, 0]
